Goal: Task Accomplishment & Management: Use online tool/utility

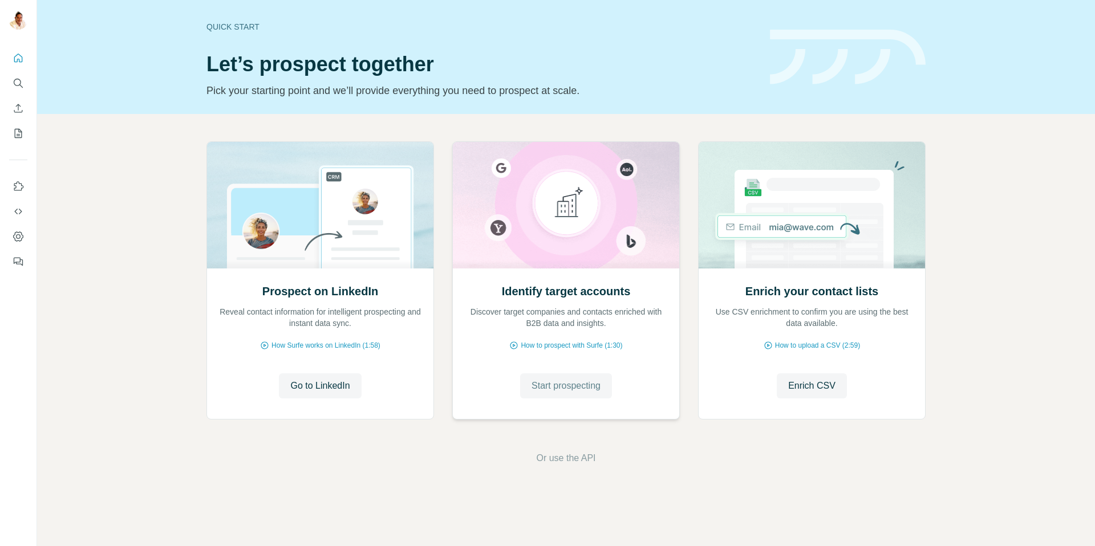
click at [548, 384] on span "Start prospecting" at bounding box center [565, 386] width 69 height 14
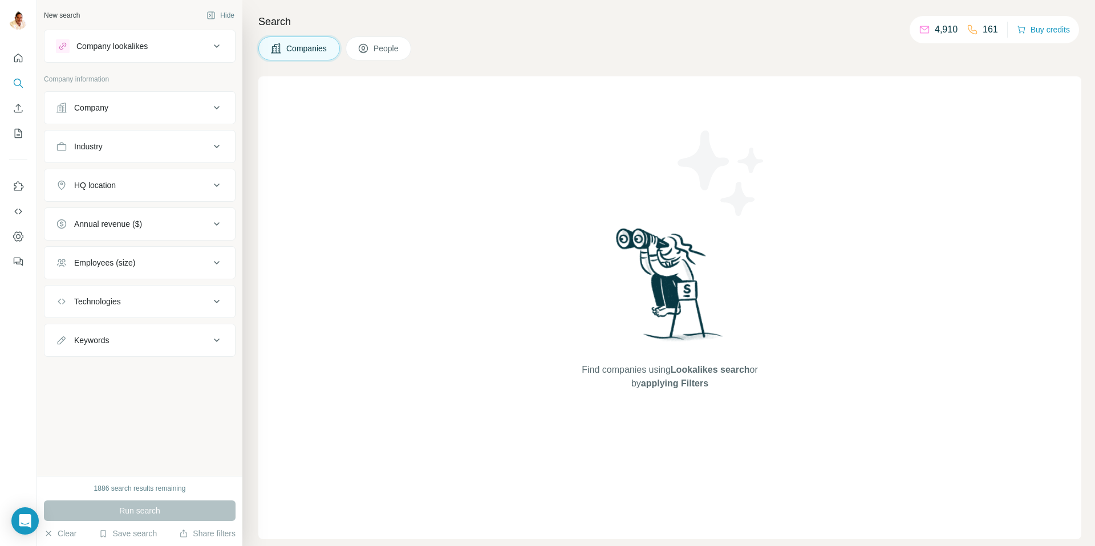
drag, startPoint x: 152, startPoint y: 100, endPoint x: 149, endPoint y: 108, distance: 8.5
click at [152, 100] on button "Company" at bounding box center [139, 107] width 190 height 27
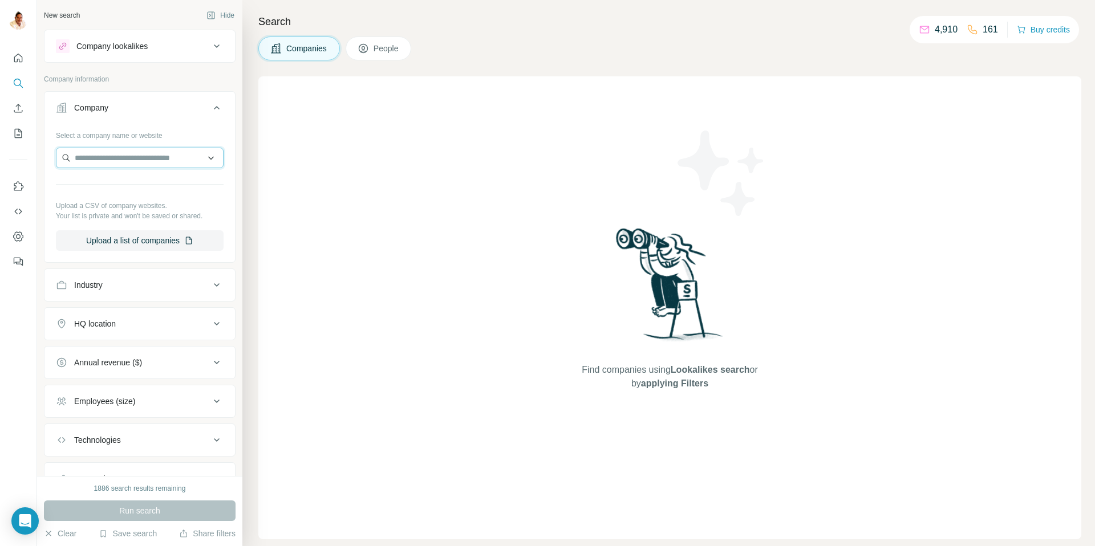
click at [151, 154] on input "text" at bounding box center [140, 158] width 168 height 21
paste input "**********"
type input "**********"
click at [133, 188] on p "Communicators" at bounding box center [116, 183] width 56 height 11
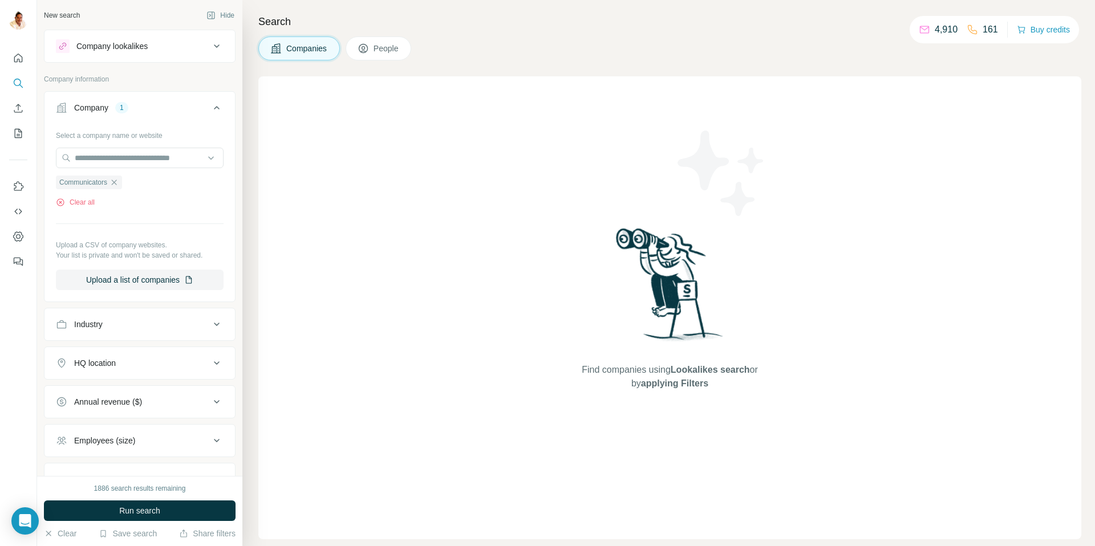
click at [145, 507] on span "Run search" at bounding box center [139, 510] width 41 height 11
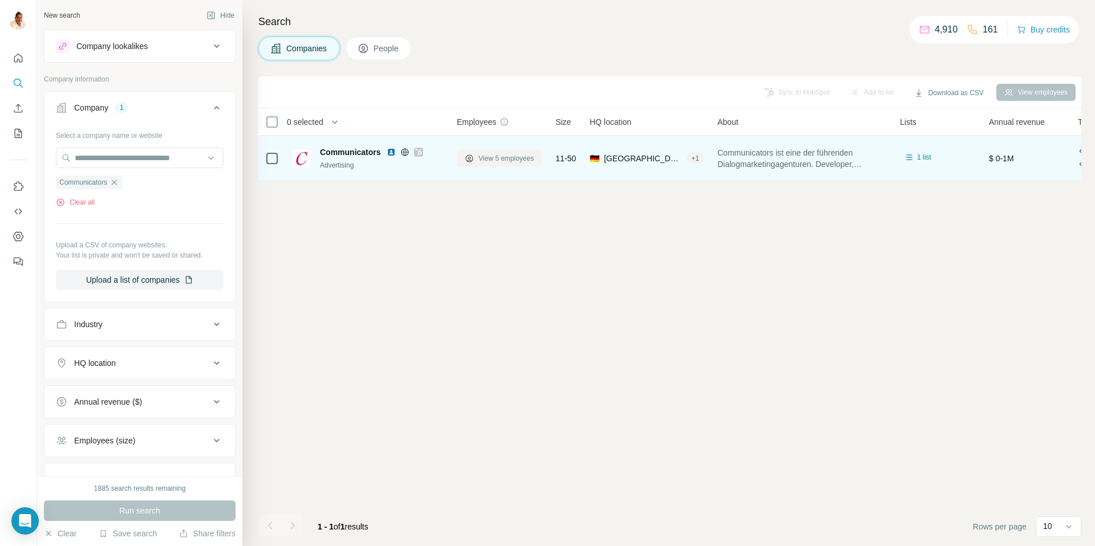
click at [501, 158] on span "View 5 employees" at bounding box center [505, 158] width 55 height 10
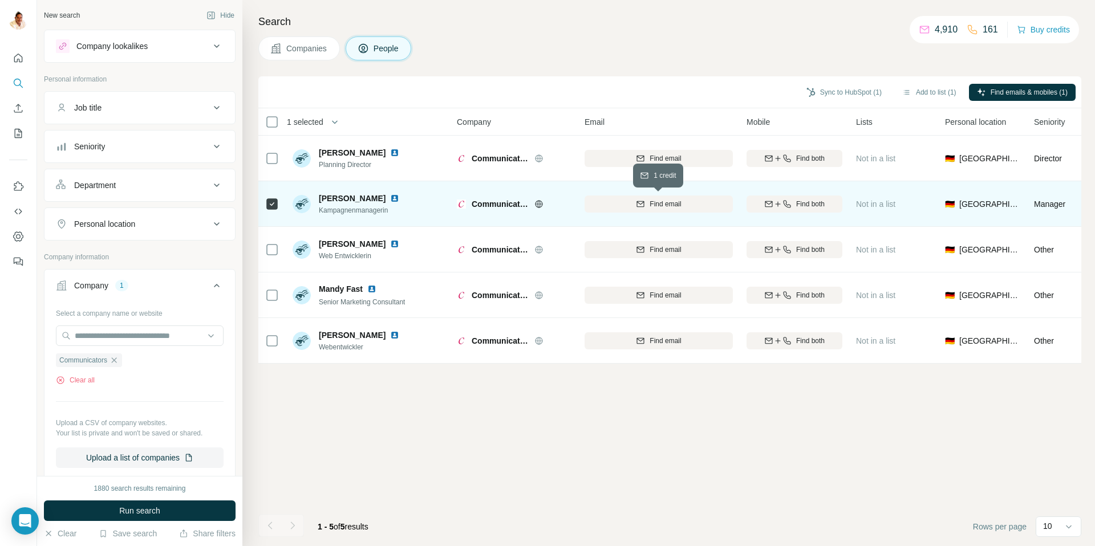
click at [686, 201] on div "Find email" at bounding box center [658, 204] width 148 height 10
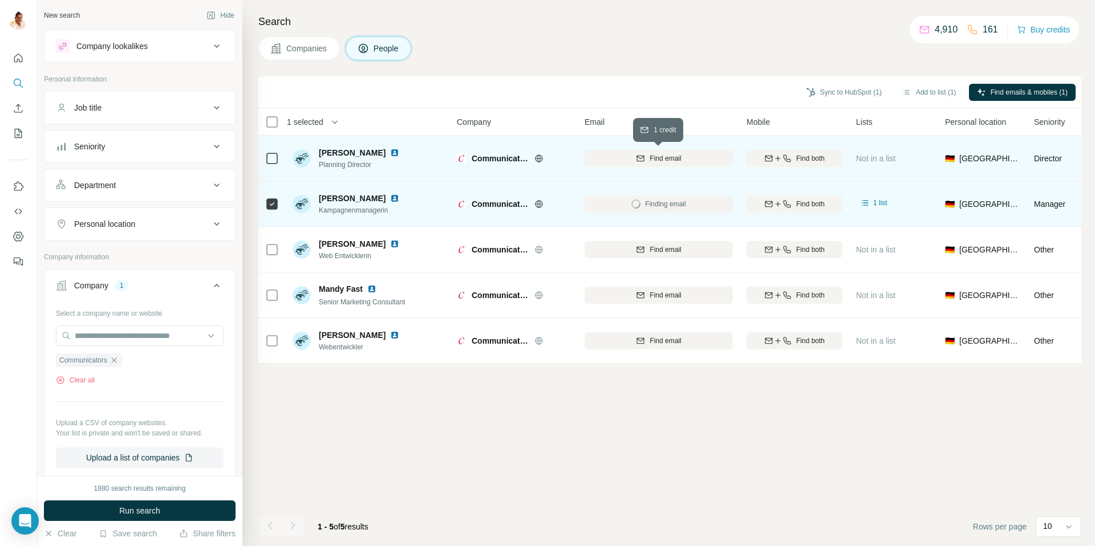
click at [663, 162] on span "Find email" at bounding box center [664, 158] width 31 height 10
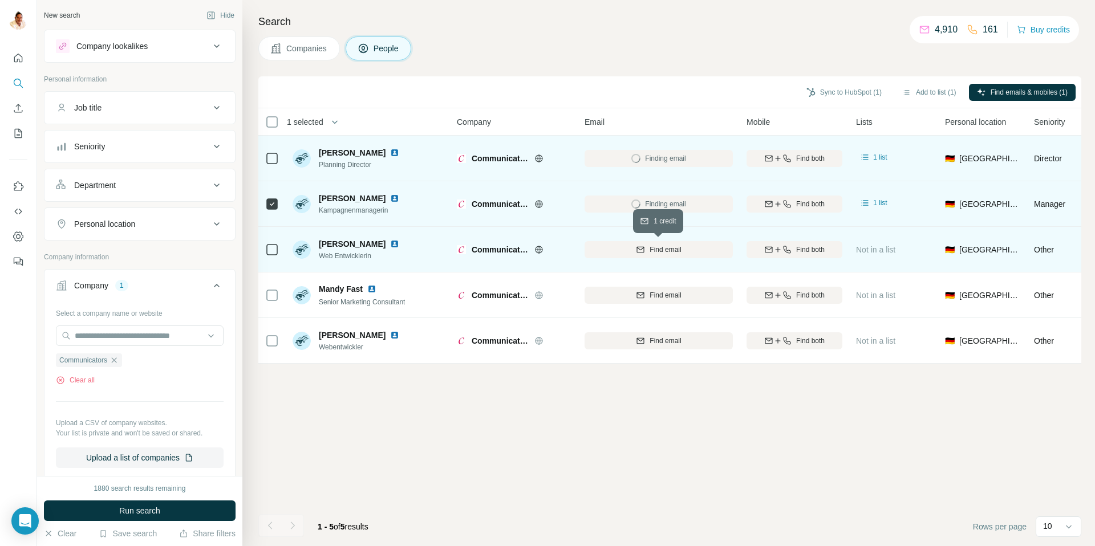
click at [647, 247] on div "Find email" at bounding box center [658, 250] width 148 height 10
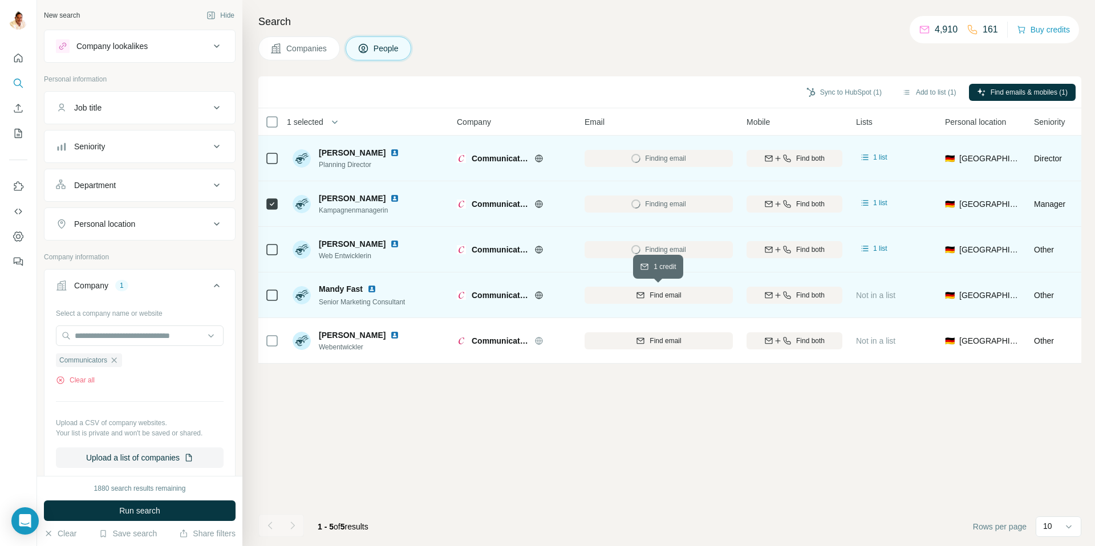
click at [671, 298] on span "Find email" at bounding box center [664, 295] width 31 height 10
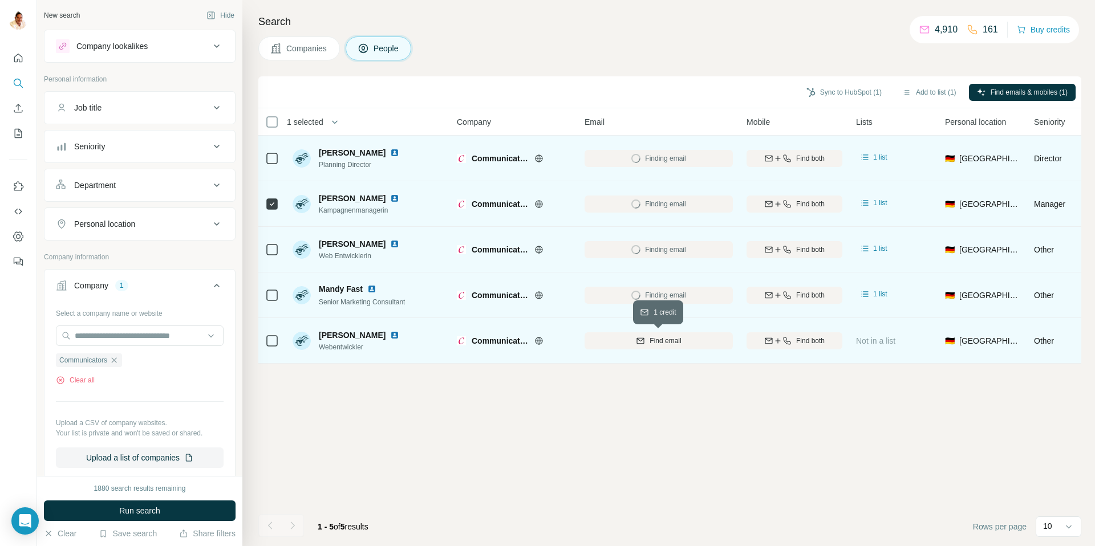
click at [661, 346] on button "Find email" at bounding box center [658, 340] width 148 height 17
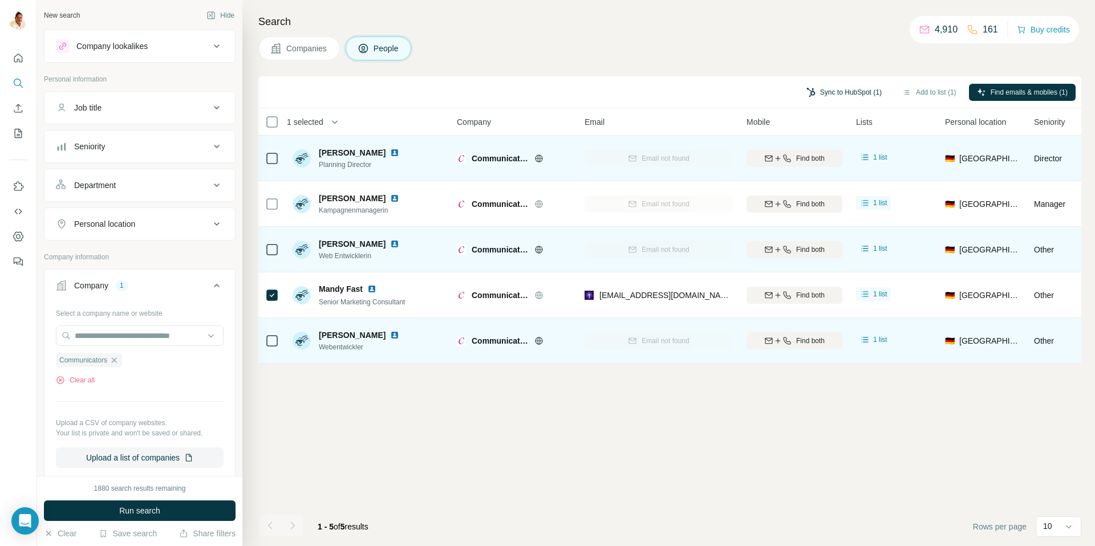
click at [846, 88] on button "Sync to HubSpot (1)" at bounding box center [843, 92] width 91 height 17
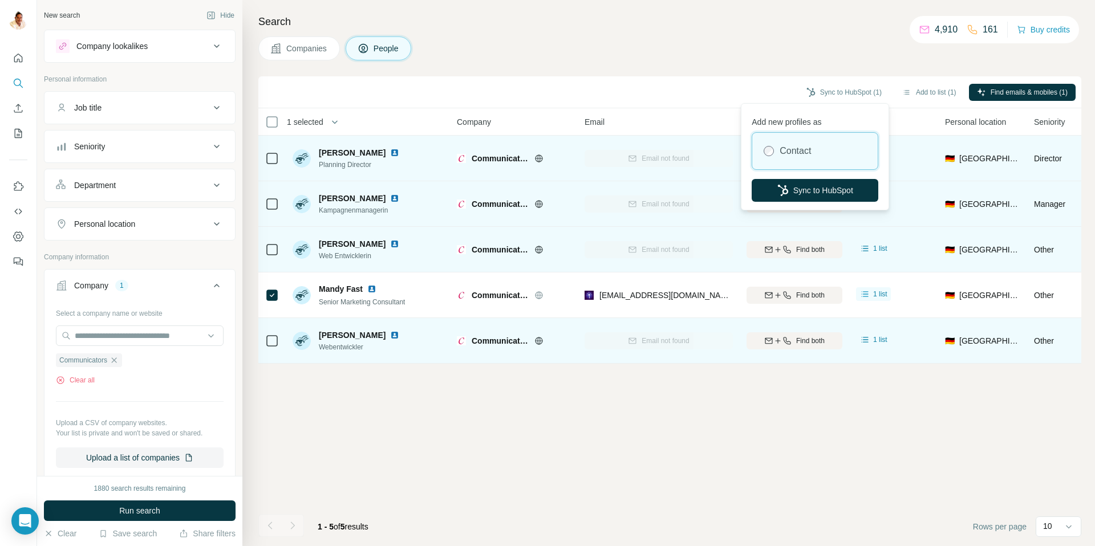
drag, startPoint x: 821, startPoint y: 195, endPoint x: 815, endPoint y: 192, distance: 6.9
click at [822, 193] on button "Sync to HubSpot" at bounding box center [814, 190] width 127 height 23
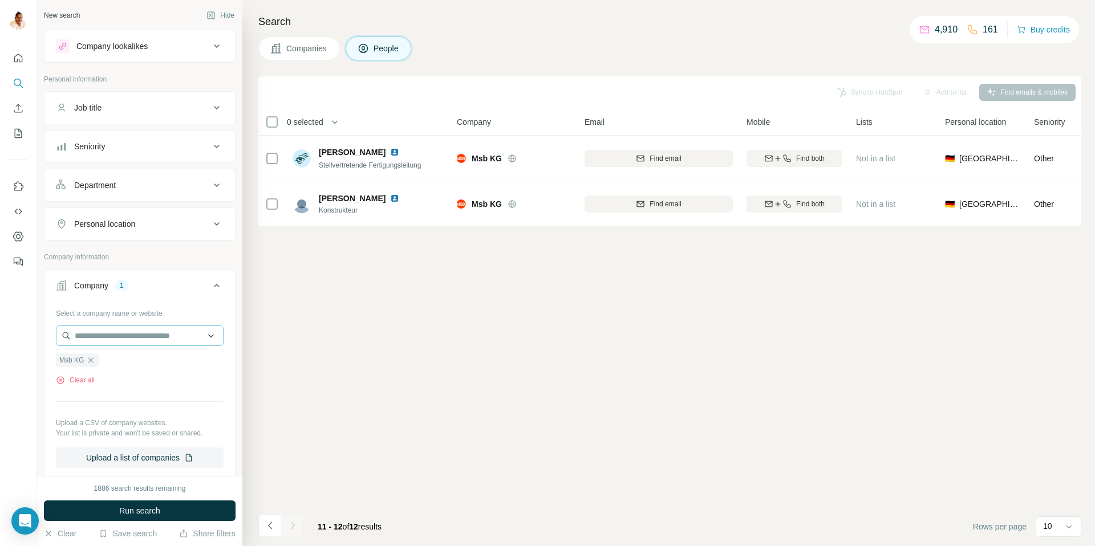
drag, startPoint x: 93, startPoint y: 360, endPoint x: 93, endPoint y: 328, distance: 31.4
click at [93, 359] on icon "button" at bounding box center [90, 360] width 9 height 9
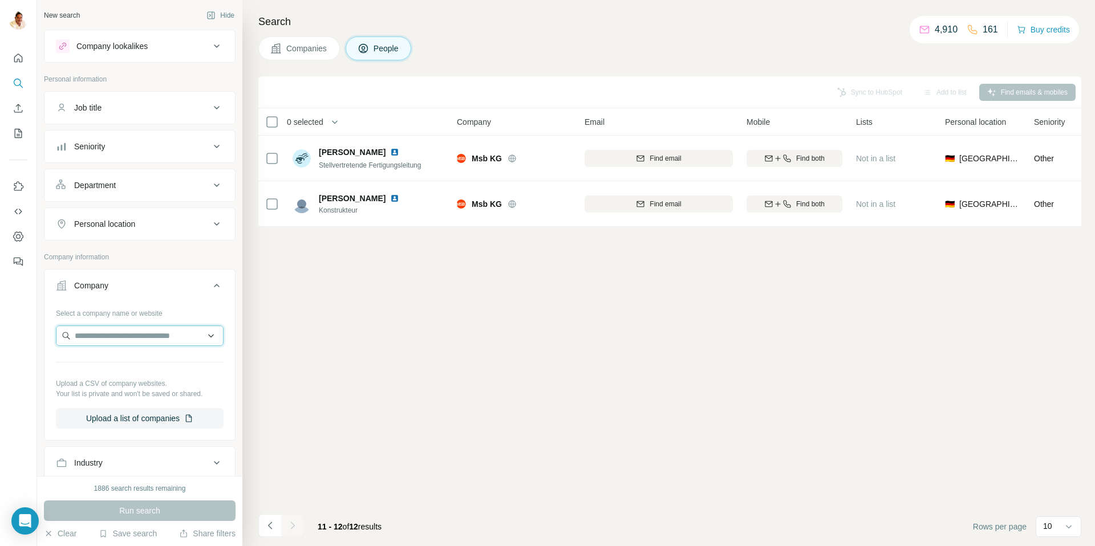
click at [93, 327] on input "text" at bounding box center [140, 336] width 168 height 21
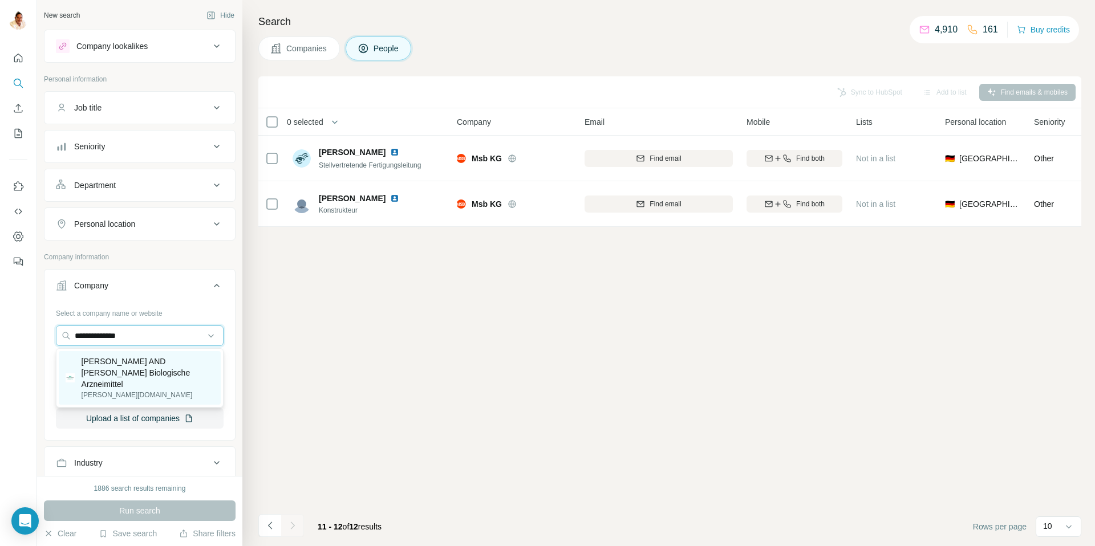
type input "**********"
click at [120, 363] on p "Weber AND Weber Biologische Arzneimittel" at bounding box center [148, 373] width 132 height 34
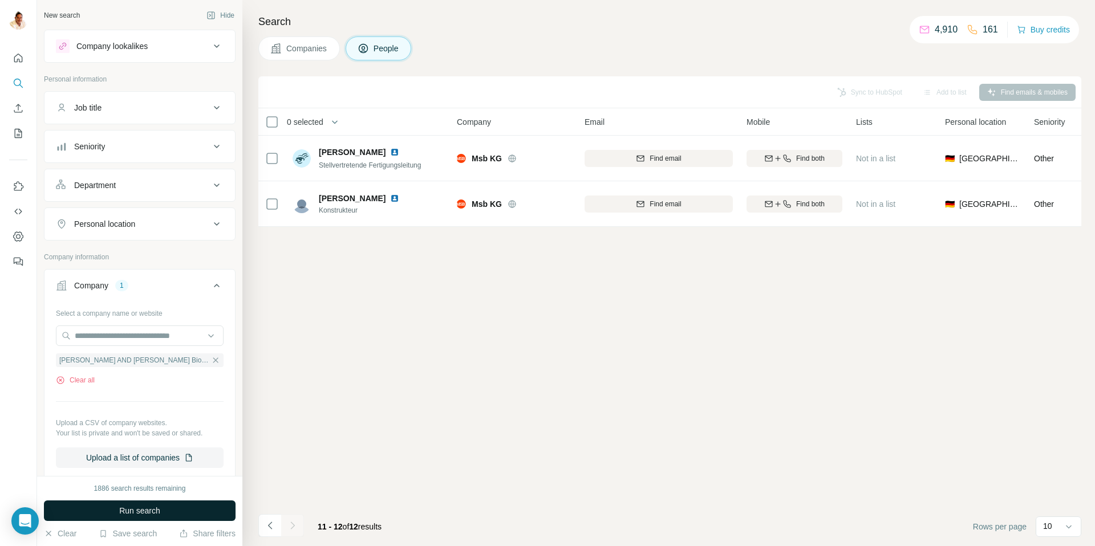
click at [132, 509] on span "Run search" at bounding box center [139, 510] width 41 height 11
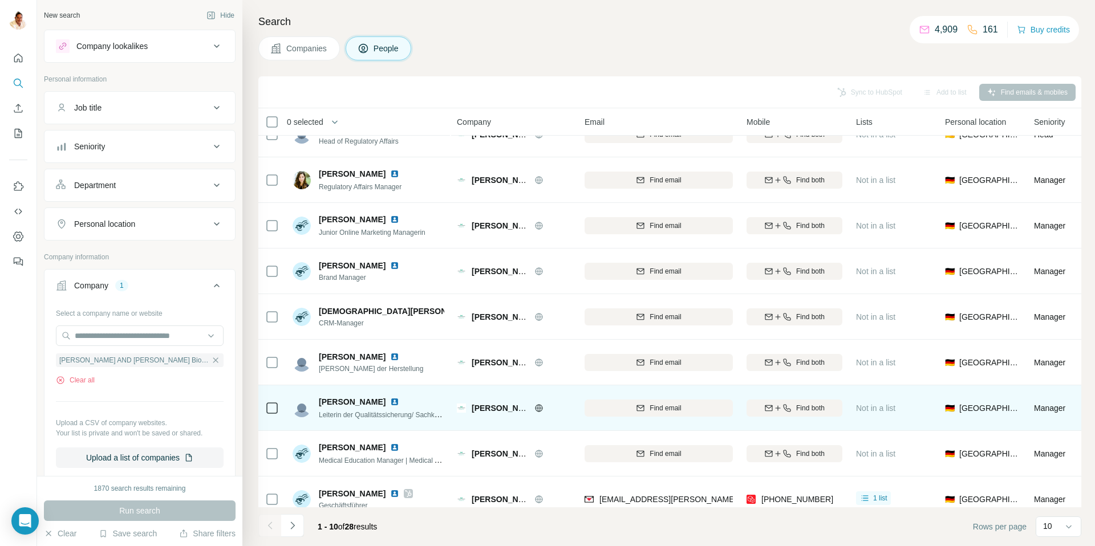
scroll to position [84, 0]
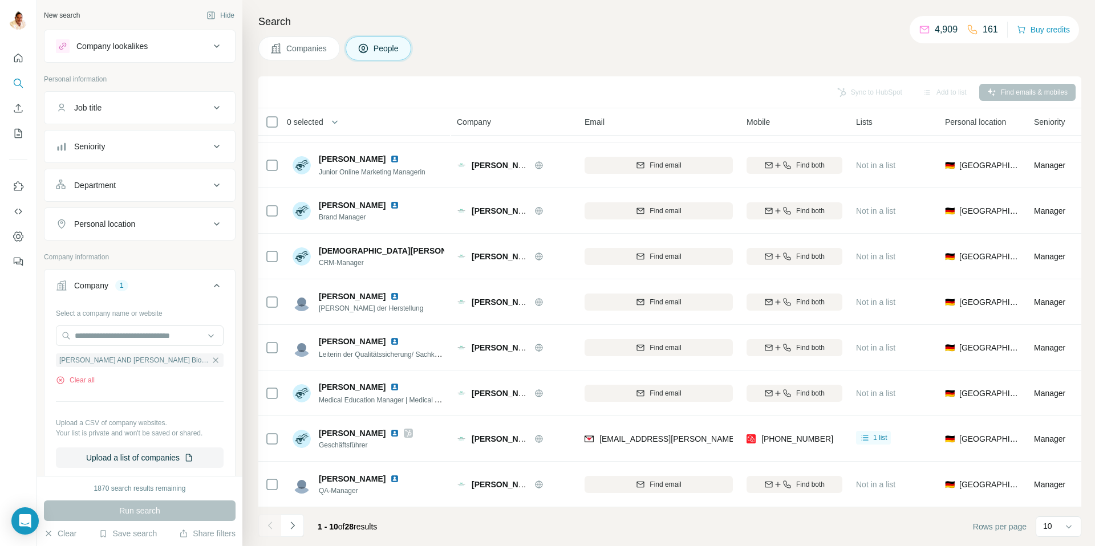
click at [296, 522] on icon "Navigate to next page" at bounding box center [292, 525] width 11 height 11
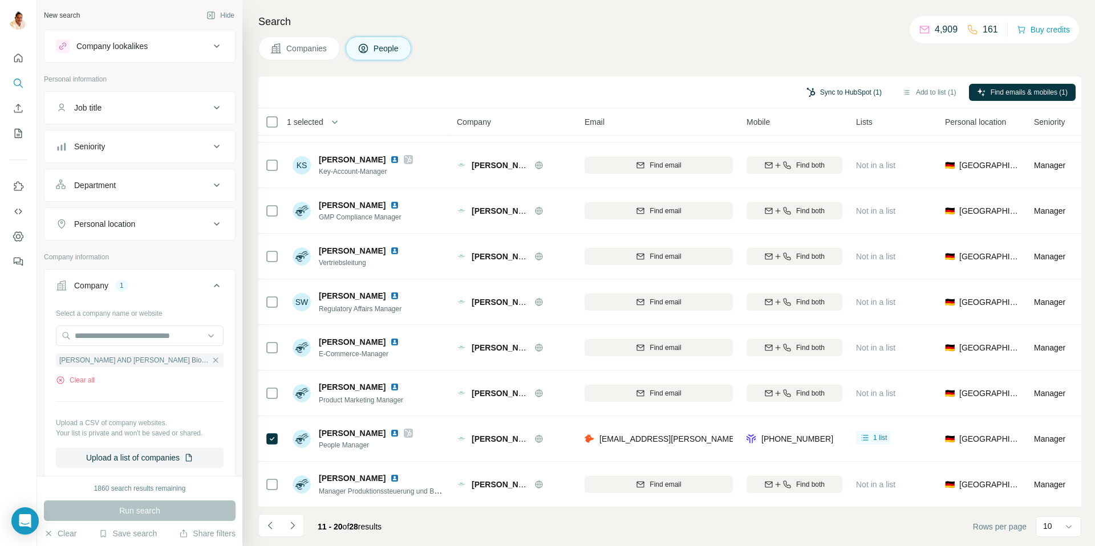
click at [815, 94] on button "Sync to HubSpot (1)" at bounding box center [843, 92] width 91 height 17
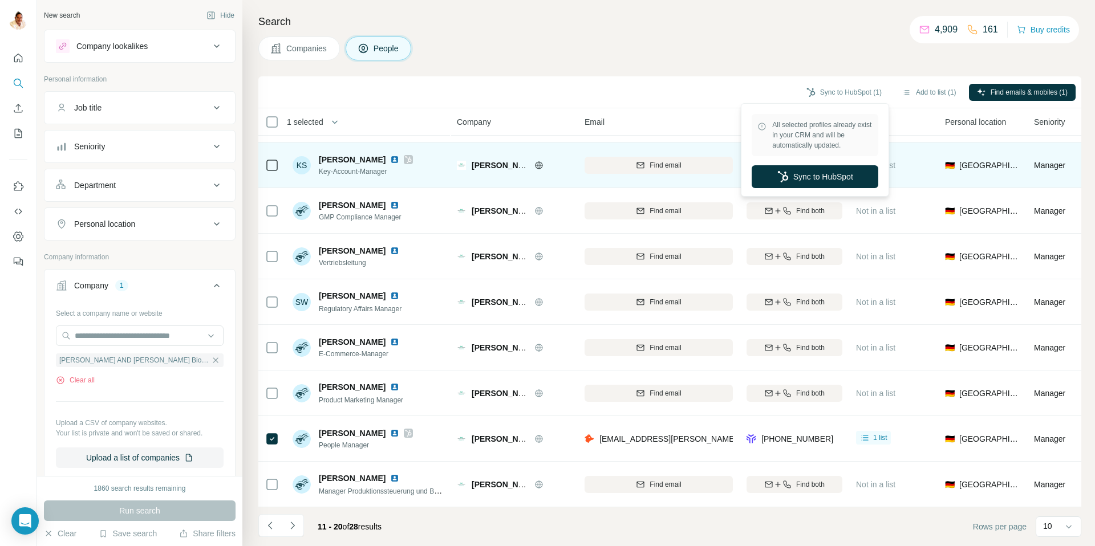
click at [808, 176] on button "Sync to HubSpot" at bounding box center [814, 176] width 127 height 23
